Goal: Find specific page/section: Find specific page/section

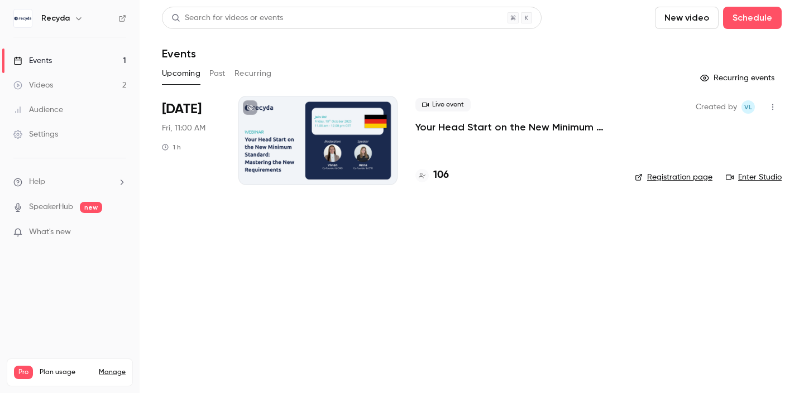
click at [448, 126] on p "Your Head Start on the New Minimum Standard: Mastering the New Requirements" at bounding box center [515, 127] width 201 height 13
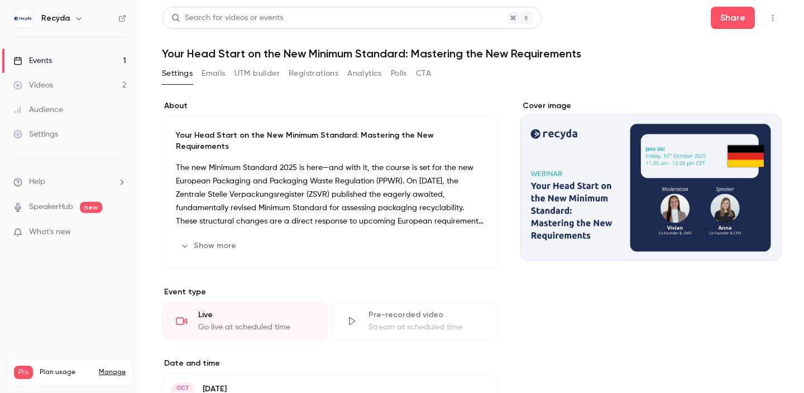
click at [318, 74] on button "Registrations" at bounding box center [313, 74] width 50 height 18
